Goal: Task Accomplishment & Management: Manage account settings

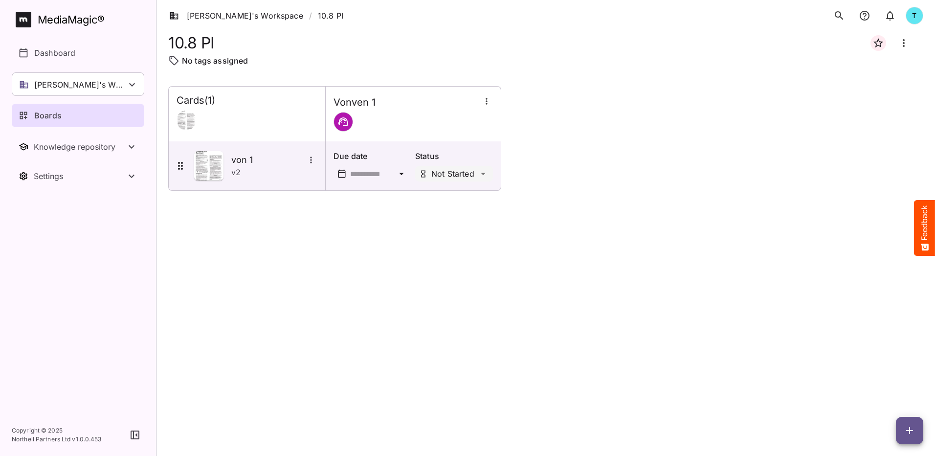
drag, startPoint x: 91, startPoint y: 119, endPoint x: 167, endPoint y: 136, distance: 77.8
click at [91, 118] on div "Boards" at bounding box center [79, 116] width 120 height 12
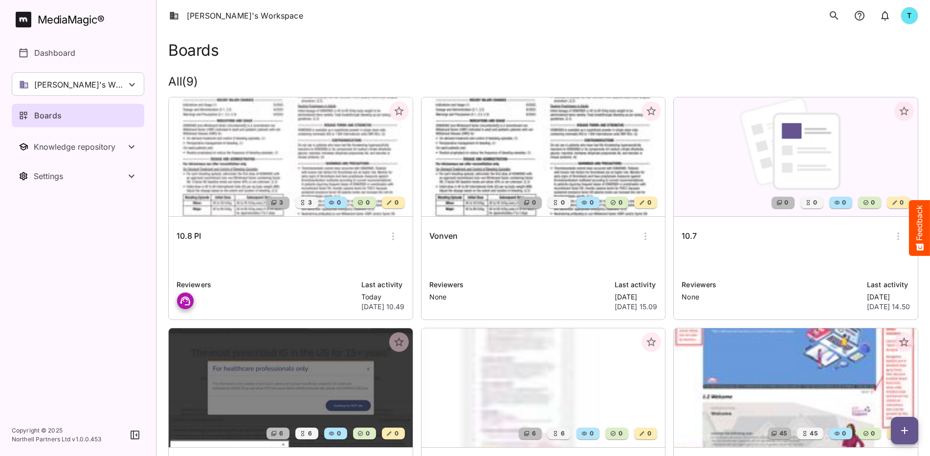
click at [25, 267] on nav "MediaMagic ® Dashboard [PERSON_NAME]'s Workspace [PERSON_NAME]'s Workspace [PER…" at bounding box center [78, 207] width 156 height 414
click at [99, 115] on div "Boards" at bounding box center [79, 116] width 120 height 12
click at [280, 248] on div "10.8 PI Reviewers Last activity [DATE] [DATE] 10.49" at bounding box center [291, 268] width 244 height 103
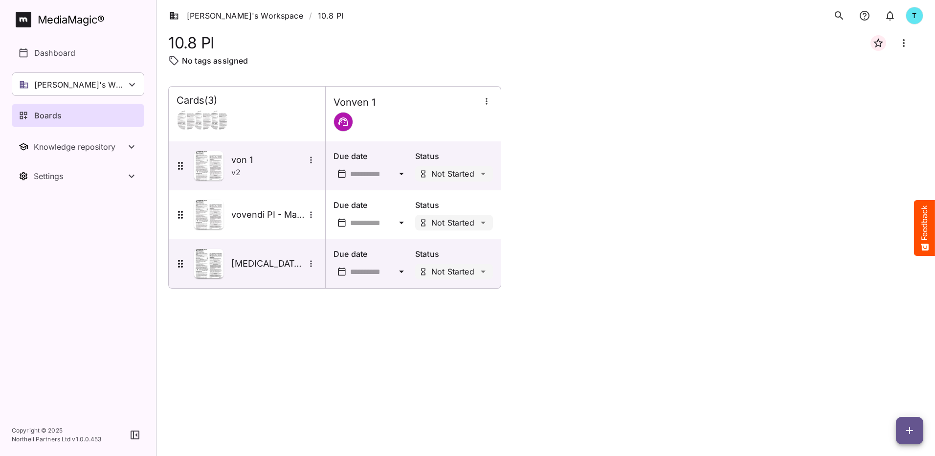
click at [622, 318] on icon "button" at bounding box center [910, 430] width 12 height 12
click at [622, 318] on p "Add new card" at bounding box center [885, 368] width 53 height 12
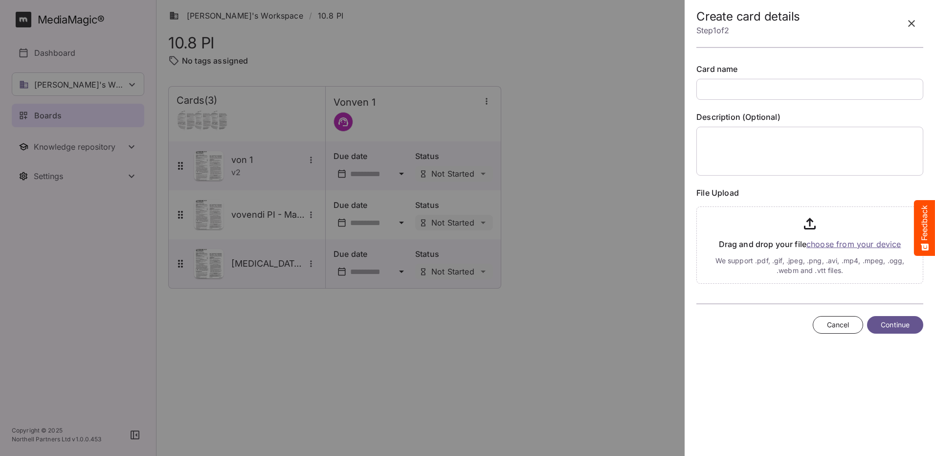
click at [622, 89] on input "text" at bounding box center [809, 89] width 227 height 21
click at [622, 95] on input "text" at bounding box center [809, 89] width 227 height 21
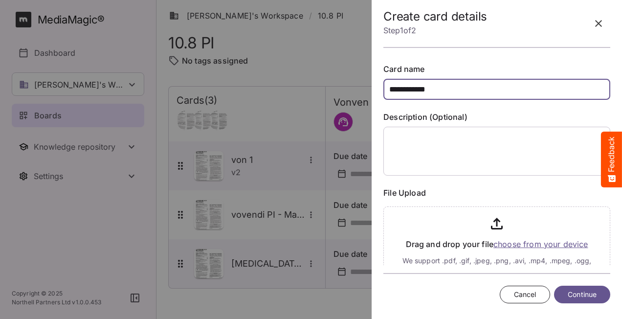
type input "**********"
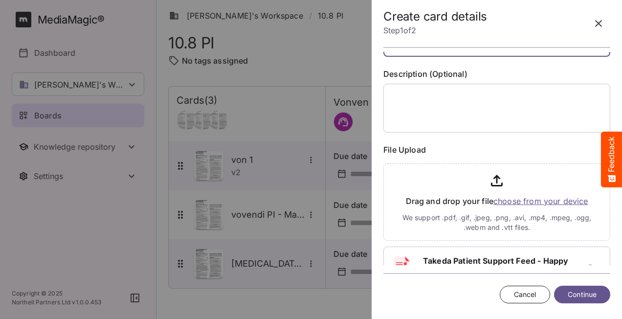
scroll to position [99, 0]
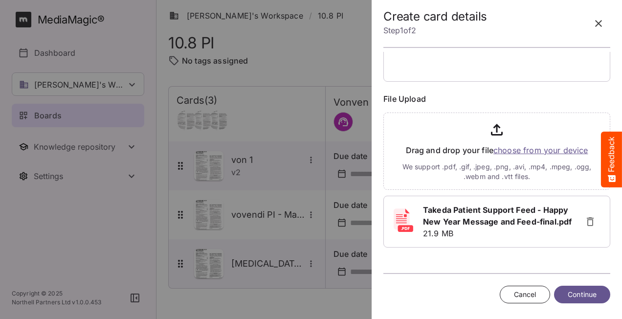
click at [584, 294] on span "Continue" at bounding box center [582, 295] width 29 height 12
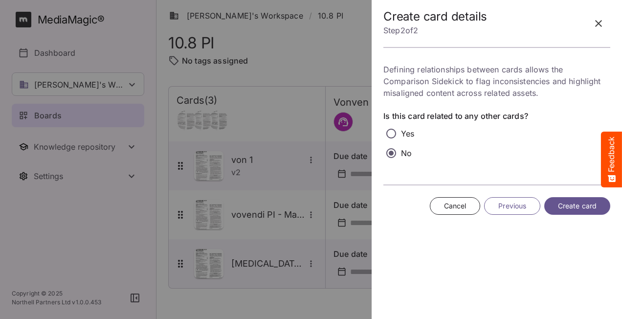
scroll to position [0, 0]
drag, startPoint x: 588, startPoint y: 206, endPoint x: 577, endPoint y: 203, distance: 12.1
click at [588, 206] on span "Create card" at bounding box center [577, 206] width 39 height 12
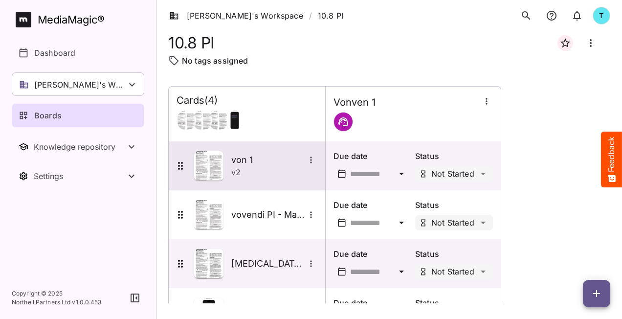
scroll to position [42, 0]
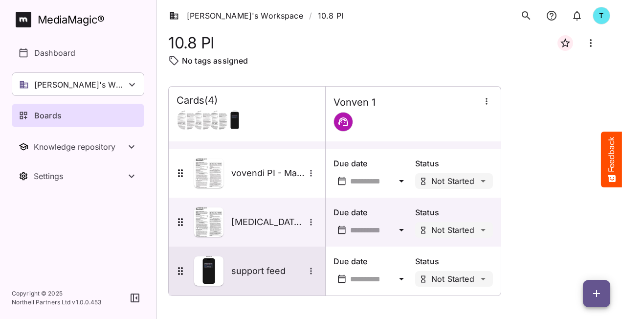
click at [272, 279] on div "support feed" at bounding box center [246, 270] width 143 height 29
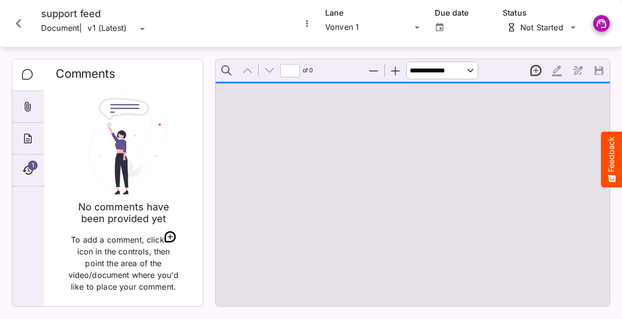
type input "*"
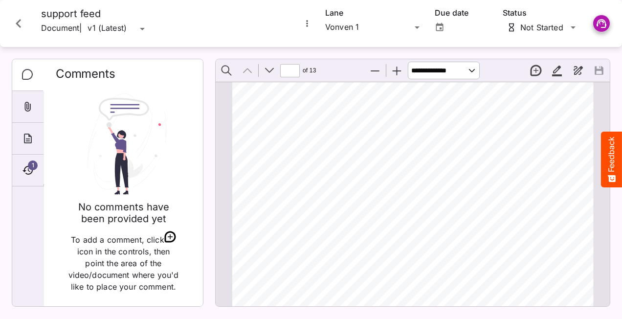
click at [307, 22] on icon "More options for support feed" at bounding box center [307, 24] width 10 height 10
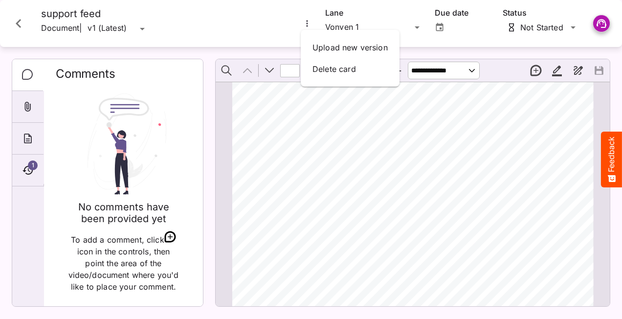
click at [270, 140] on div at bounding box center [311, 159] width 622 height 319
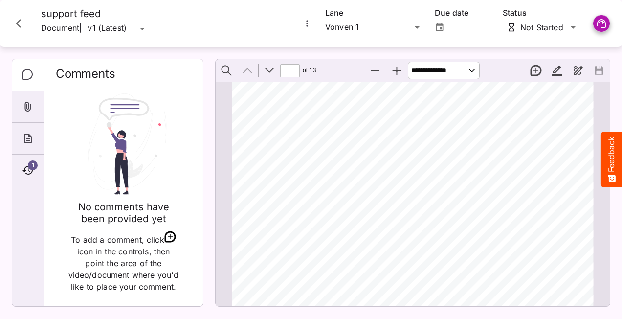
click at [20, 22] on icon "Close card" at bounding box center [19, 24] width 18 height 18
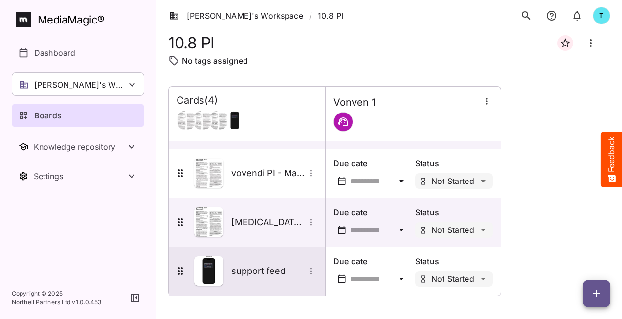
click at [261, 285] on div "support feed" at bounding box center [246, 270] width 143 height 29
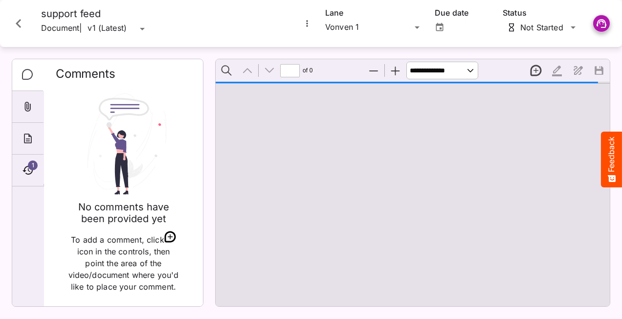
type input "*"
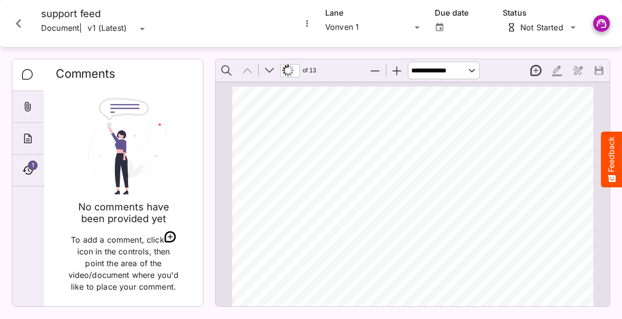
scroll to position [5, 0]
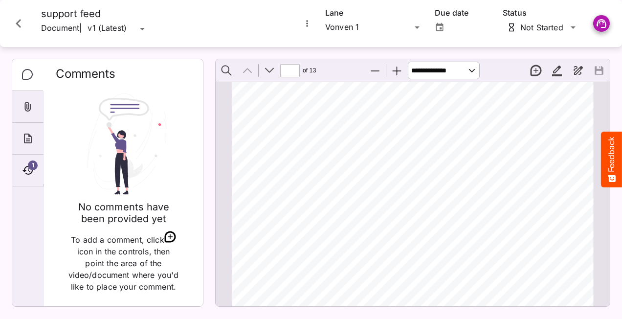
click at [19, 25] on icon "Close card" at bounding box center [18, 23] width 5 height 9
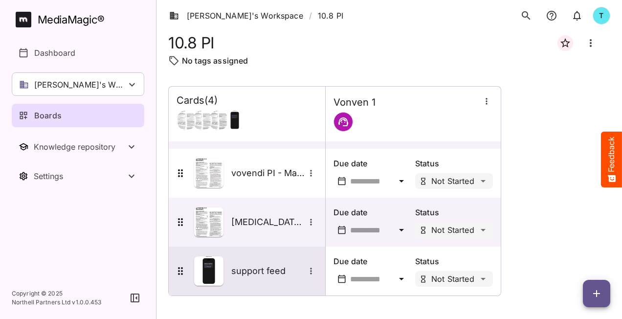
click at [311, 272] on icon "More options for support feed" at bounding box center [311, 271] width 10 height 10
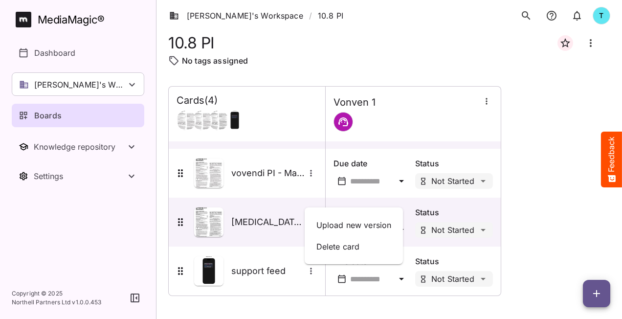
click at [294, 284] on div at bounding box center [311, 159] width 622 height 319
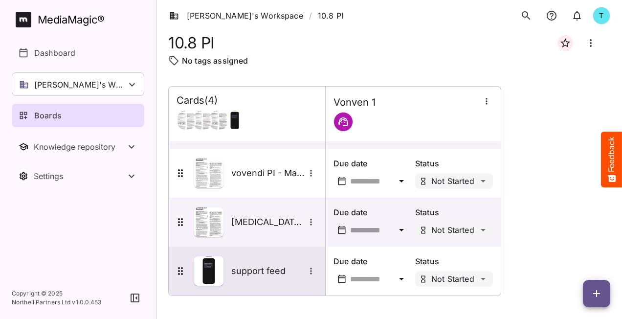
click at [314, 274] on icon "More options for support feed" at bounding box center [311, 271] width 10 height 10
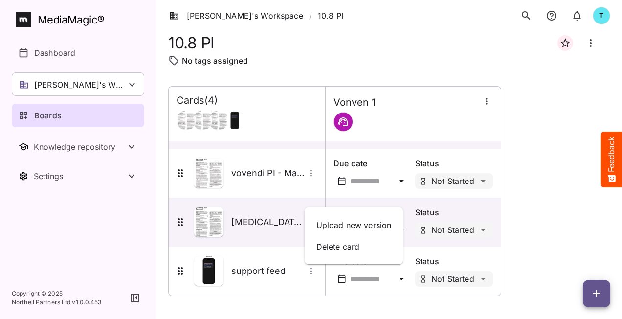
click at [291, 273] on div at bounding box center [311, 159] width 622 height 319
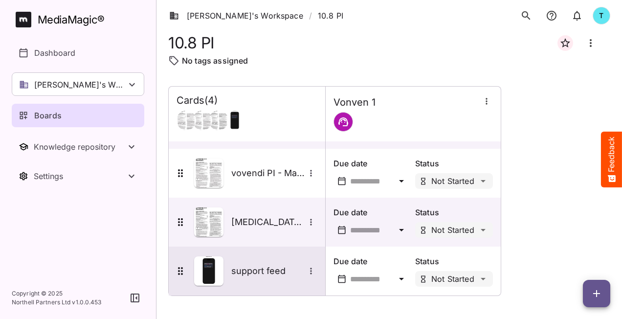
click at [290, 273] on h5 "support feed" at bounding box center [267, 271] width 73 height 12
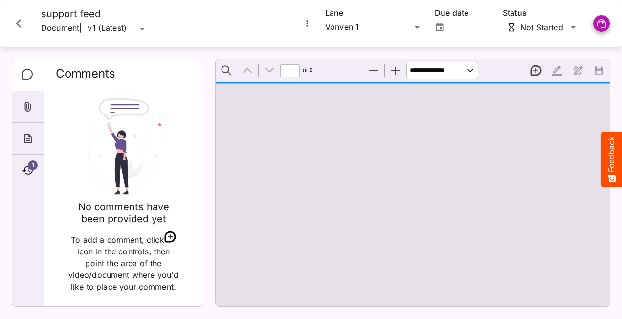
type input "*"
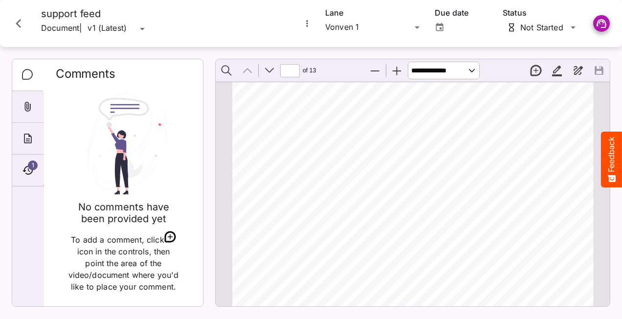
click at [18, 23] on icon "Close card" at bounding box center [18, 23] width 5 height 9
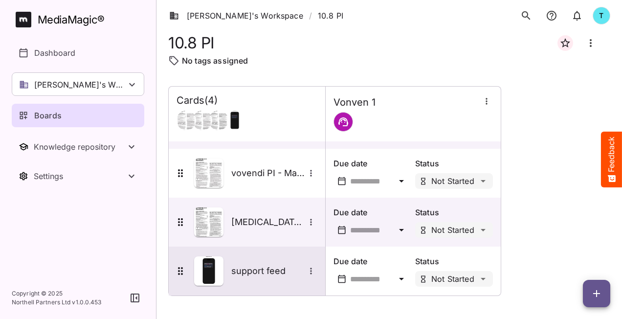
click at [310, 271] on icon "More options for support feed" at bounding box center [311, 271] width 10 height 10
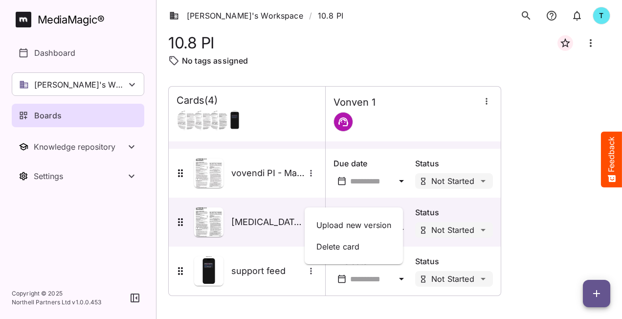
click at [292, 278] on div at bounding box center [311, 159] width 622 height 319
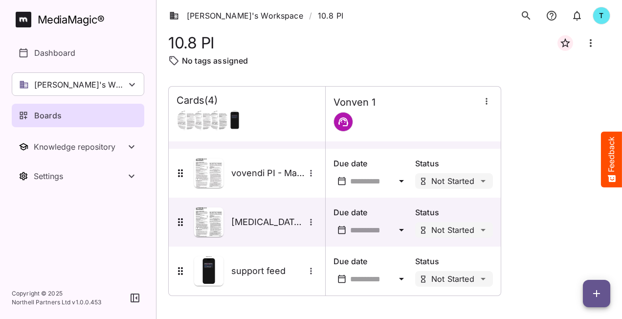
click at [292, 278] on div "support feed" at bounding box center [246, 270] width 143 height 29
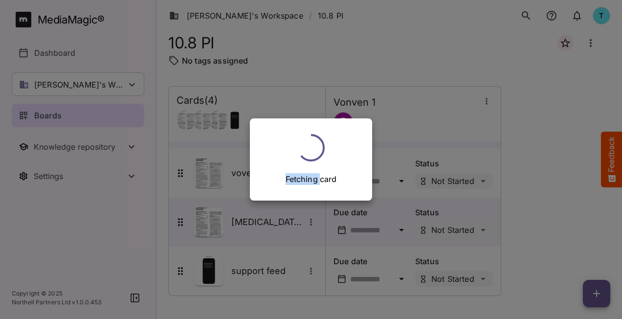
click at [292, 278] on div "Fetching card" at bounding box center [311, 159] width 622 height 319
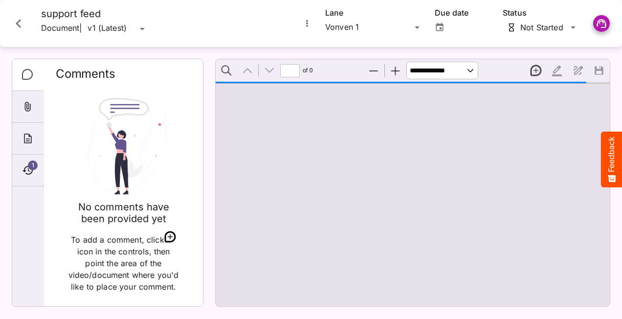
scroll to position [5, 0]
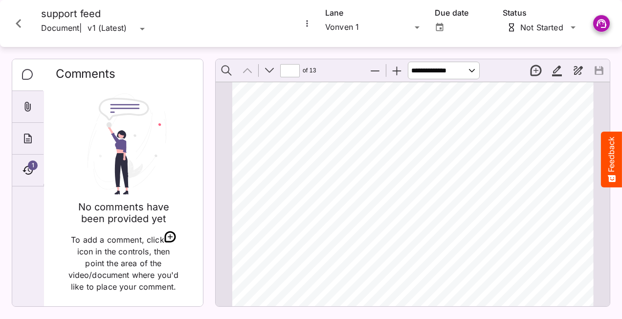
click at [309, 24] on icon "More options for support feed" at bounding box center [307, 24] width 10 height 10
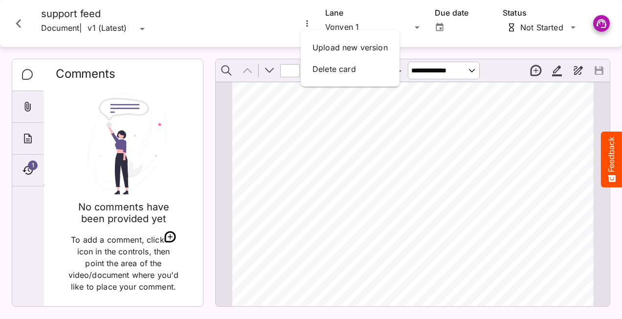
click at [277, 25] on div at bounding box center [311, 159] width 622 height 319
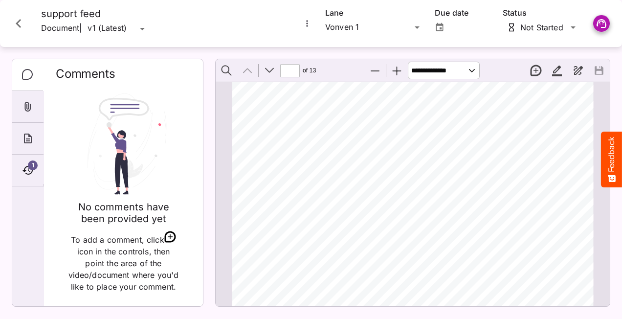
click at [307, 24] on icon "More options for support feed" at bounding box center [307, 24] width 10 height 10
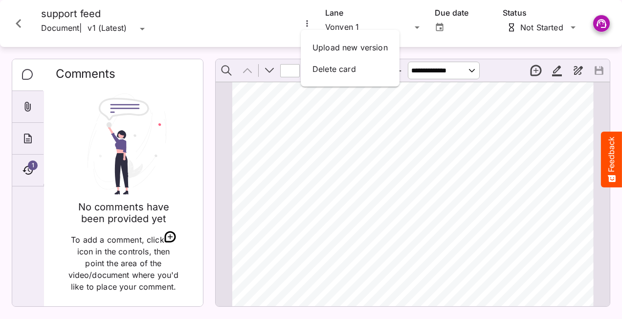
click at [296, 127] on div at bounding box center [311, 159] width 622 height 319
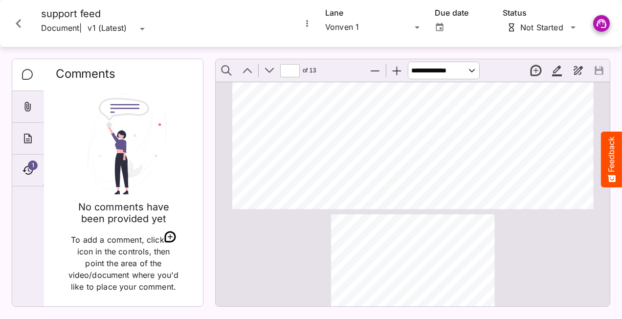
type input "*"
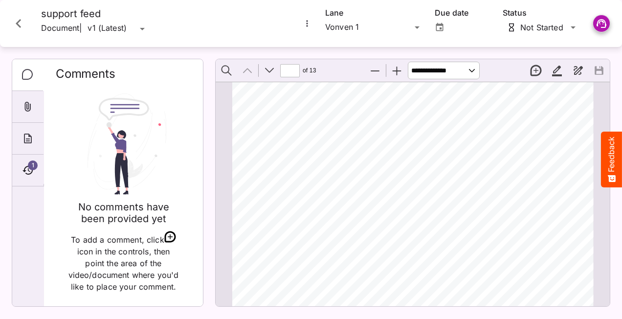
scroll to position [0, 0]
click at [18, 24] on icon "Close card" at bounding box center [18, 23] width 5 height 9
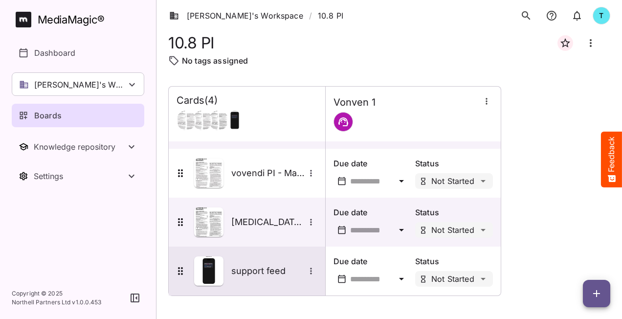
click at [274, 282] on div "support feed" at bounding box center [246, 270] width 143 height 29
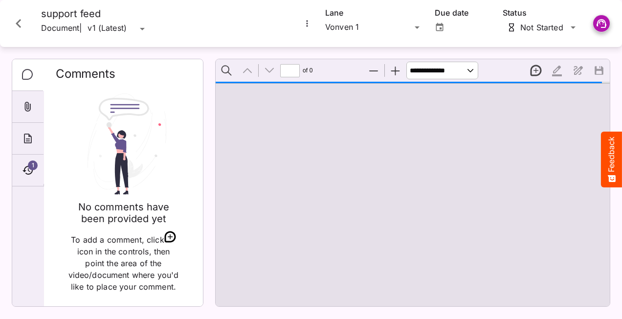
click at [308, 22] on icon "More options for support feed" at bounding box center [307, 24] width 10 height 10
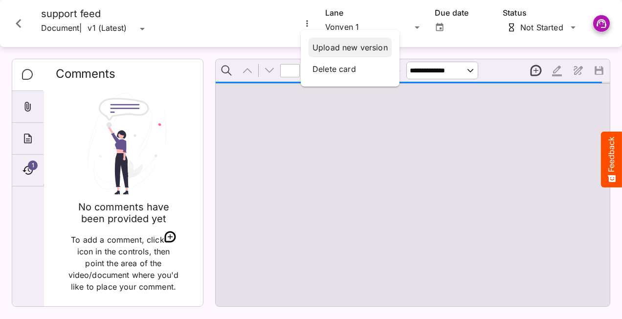
type input "*"
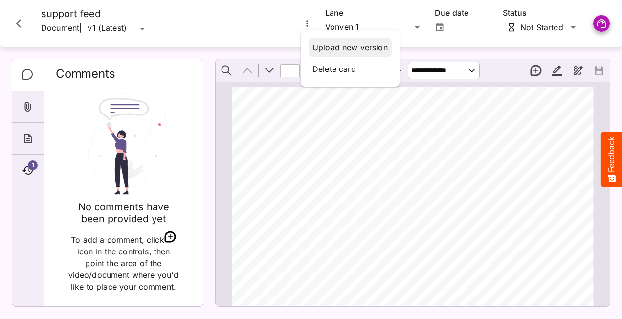
click at [323, 44] on p "Upload new version" at bounding box center [349, 48] width 75 height 12
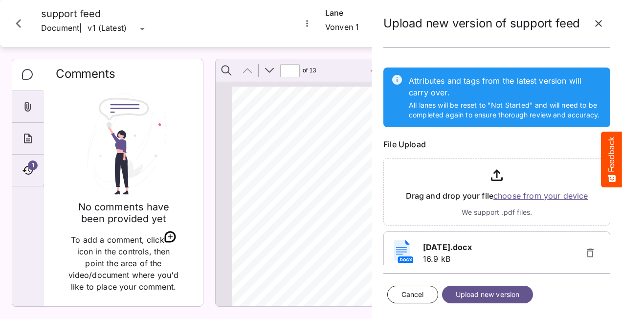
click at [500, 290] on span "Upload new version" at bounding box center [488, 295] width 64 height 12
click at [494, 295] on div "Cancel Upload new version" at bounding box center [496, 295] width 227 height 26
click at [587, 257] on icon "button" at bounding box center [590, 252] width 7 height 9
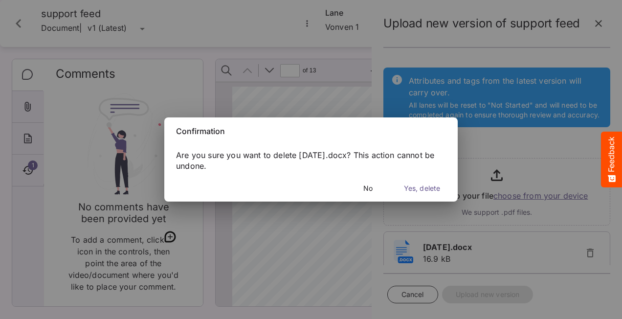
click at [424, 189] on span "Yes, delete" at bounding box center [422, 188] width 36 height 12
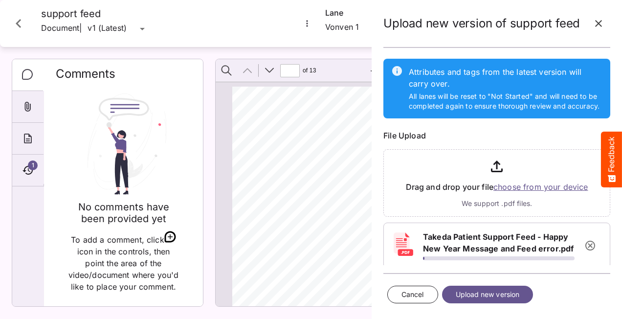
click at [505, 293] on span "Upload new version" at bounding box center [488, 295] width 64 height 12
click at [508, 296] on span "Upload new version" at bounding box center [488, 295] width 64 height 12
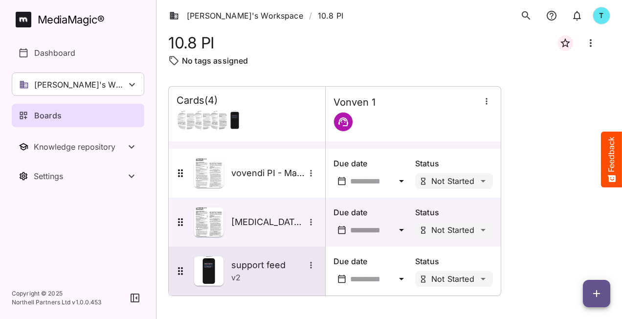
click at [309, 292] on div "support feed v 2" at bounding box center [247, 270] width 156 height 49
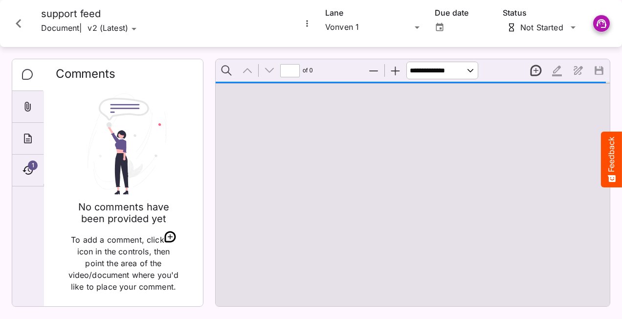
click at [313, 25] on button "More options for support feed" at bounding box center [307, 23] width 13 height 13
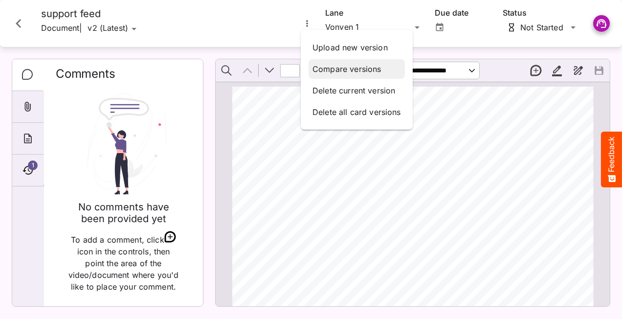
click at [338, 62] on div "Compare versions" at bounding box center [357, 69] width 96 height 20
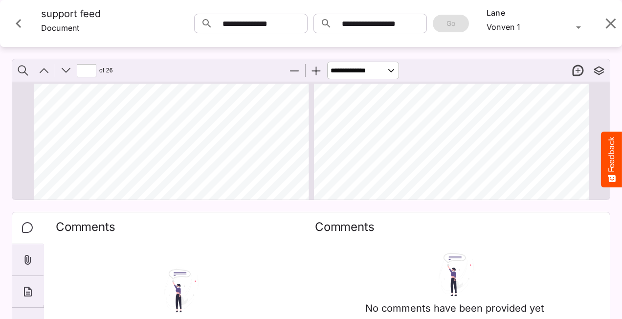
scroll to position [2255, 0]
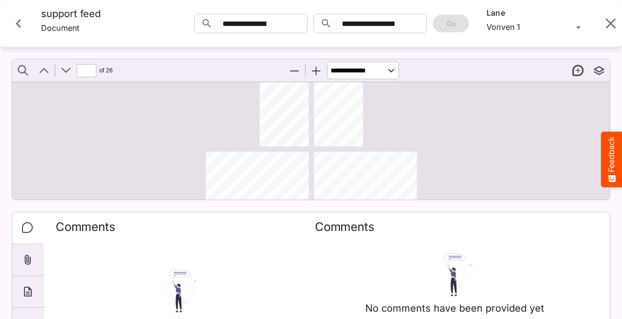
type input "**"
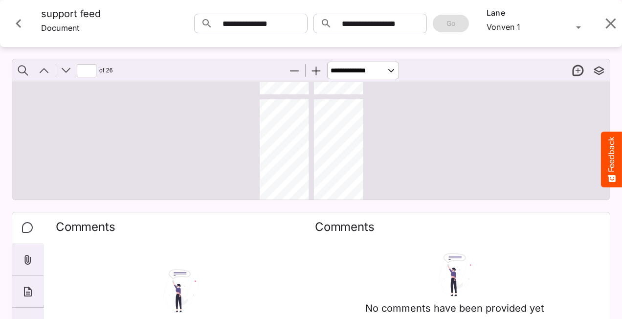
scroll to position [1620, 0]
click at [345, 144] on div "Page ⁨18⁩" at bounding box center [343, 301] width 58 height 350
click at [387, 70] on select "**********" at bounding box center [363, 71] width 72 height 18
select select "*"
click at [327, 62] on select "**********" at bounding box center [363, 71] width 72 height 18
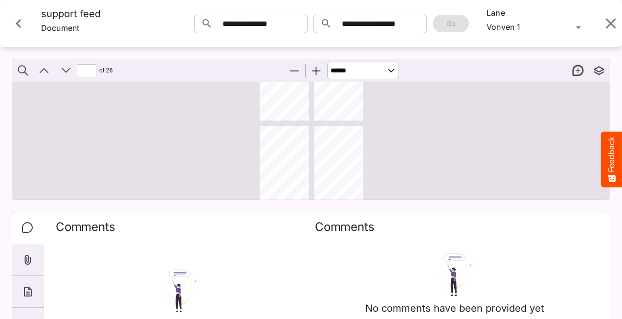
type input "**"
select select "*"
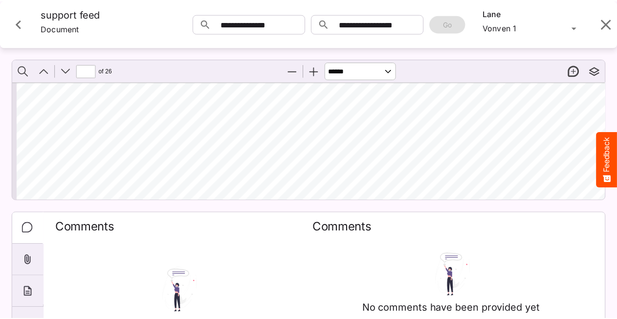
scroll to position [18953, 0]
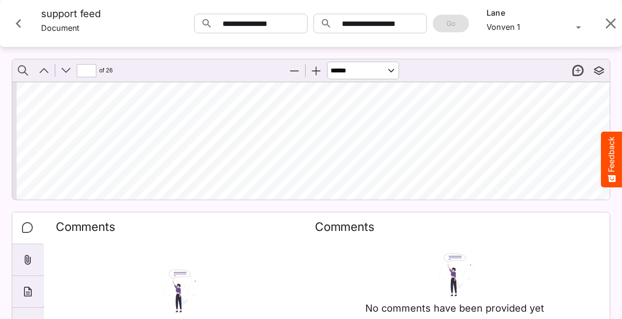
click at [22, 22] on icon "Close card" at bounding box center [19, 24] width 18 height 18
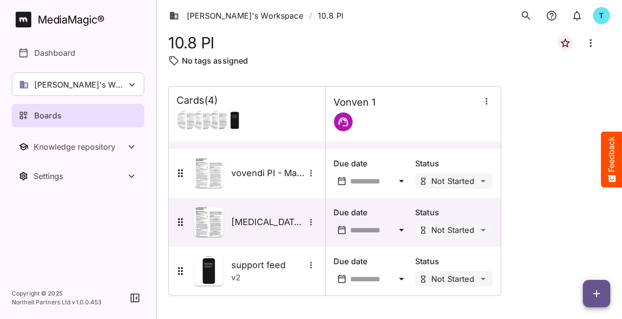
click at [68, 118] on div "Boards" at bounding box center [79, 116] width 120 height 12
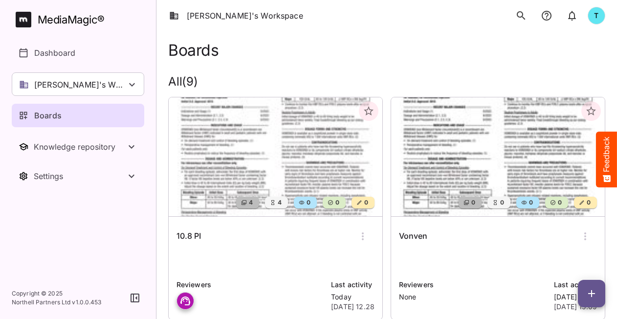
click at [68, 80] on p "[PERSON_NAME]'s Workspace" at bounding box center [80, 85] width 92 height 12
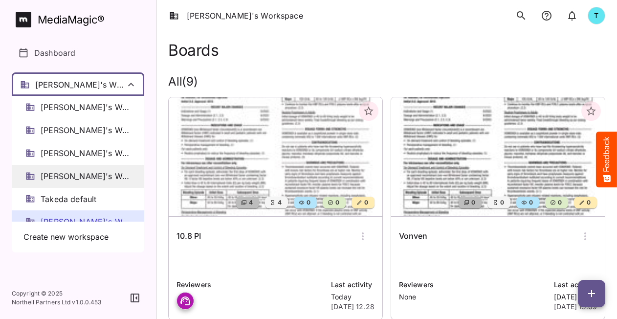
scroll to position [13, 0]
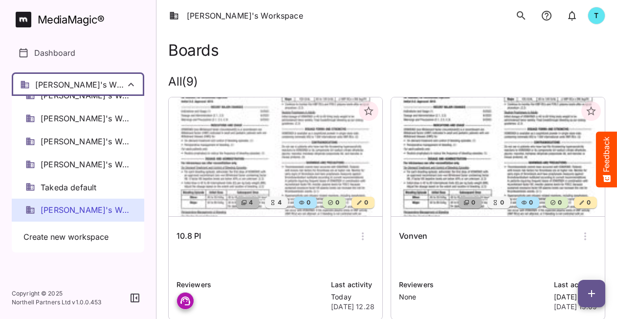
click at [61, 205] on span "[PERSON_NAME]'s Workspace" at bounding box center [86, 209] width 90 height 11
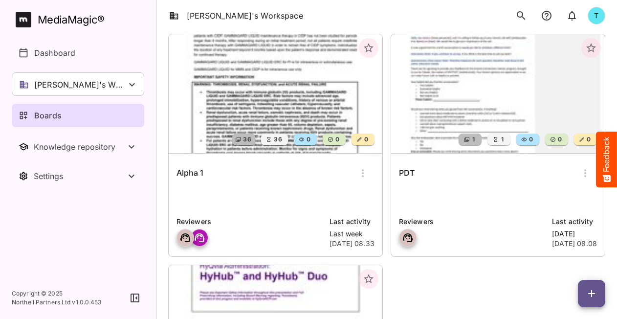
scroll to position [704, 0]
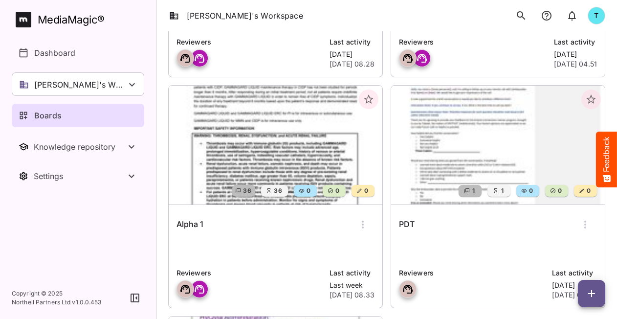
click at [87, 119] on div "Boards" at bounding box center [79, 116] width 120 height 12
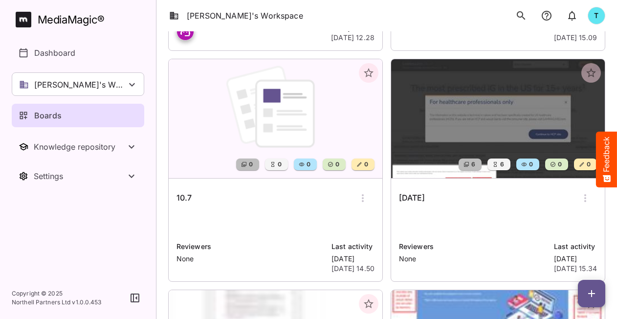
scroll to position [166, 0]
